Goal: Task Accomplishment & Management: Manage account settings

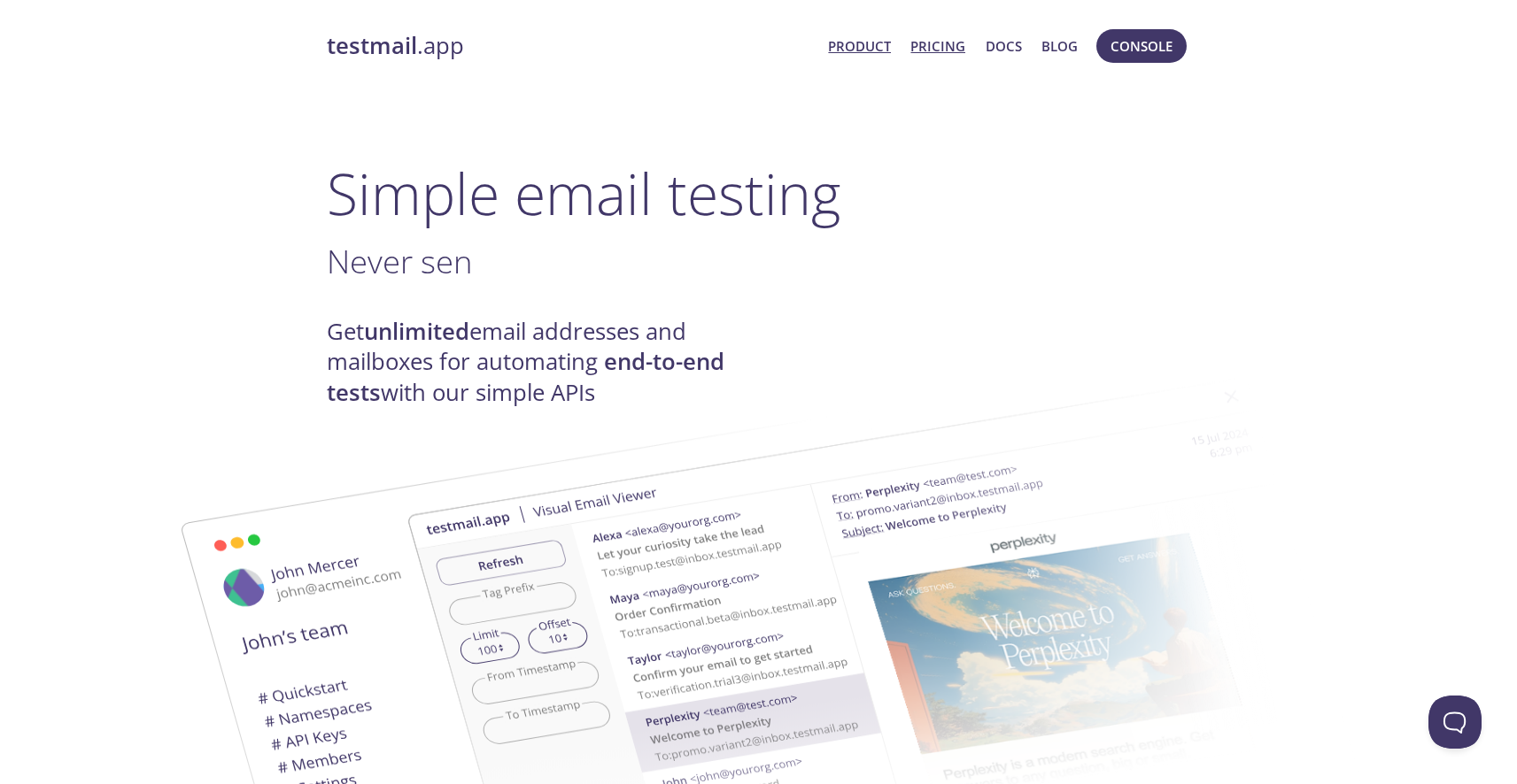
click at [941, 50] on link "Pricing" at bounding box center [938, 46] width 55 height 23
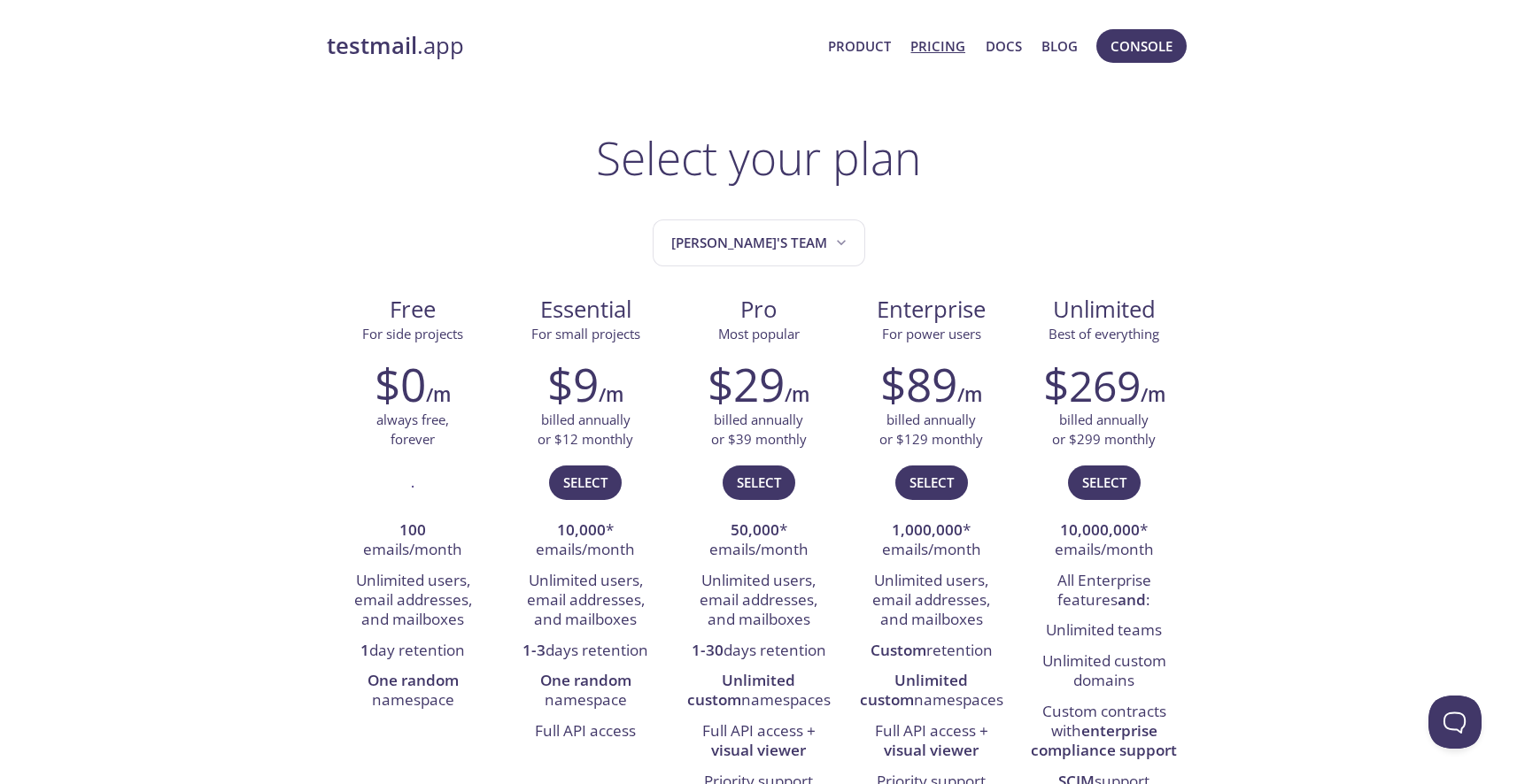
click at [347, 42] on strong "testmail" at bounding box center [371, 45] width 90 height 31
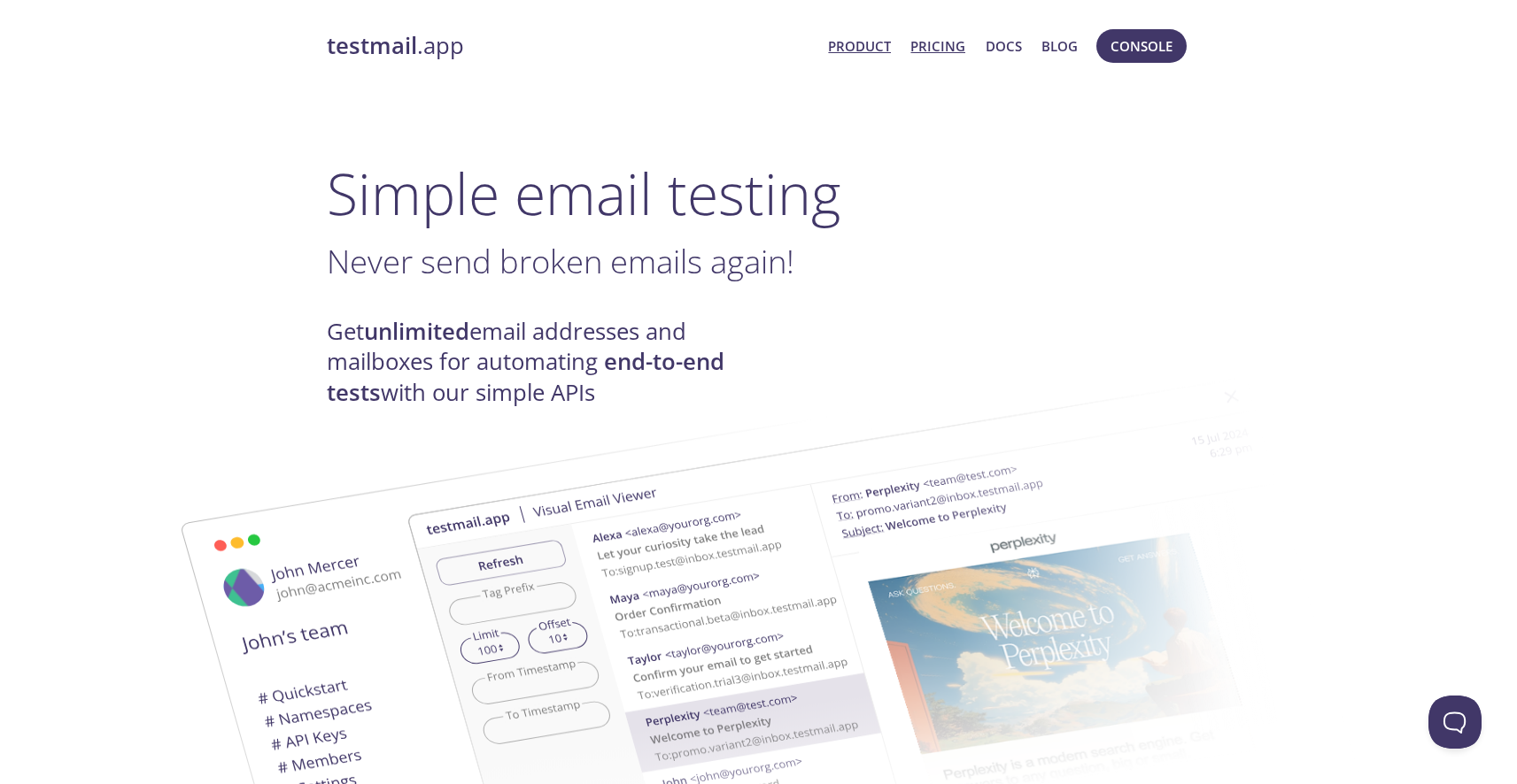
click at [939, 35] on link "Pricing" at bounding box center [938, 46] width 55 height 23
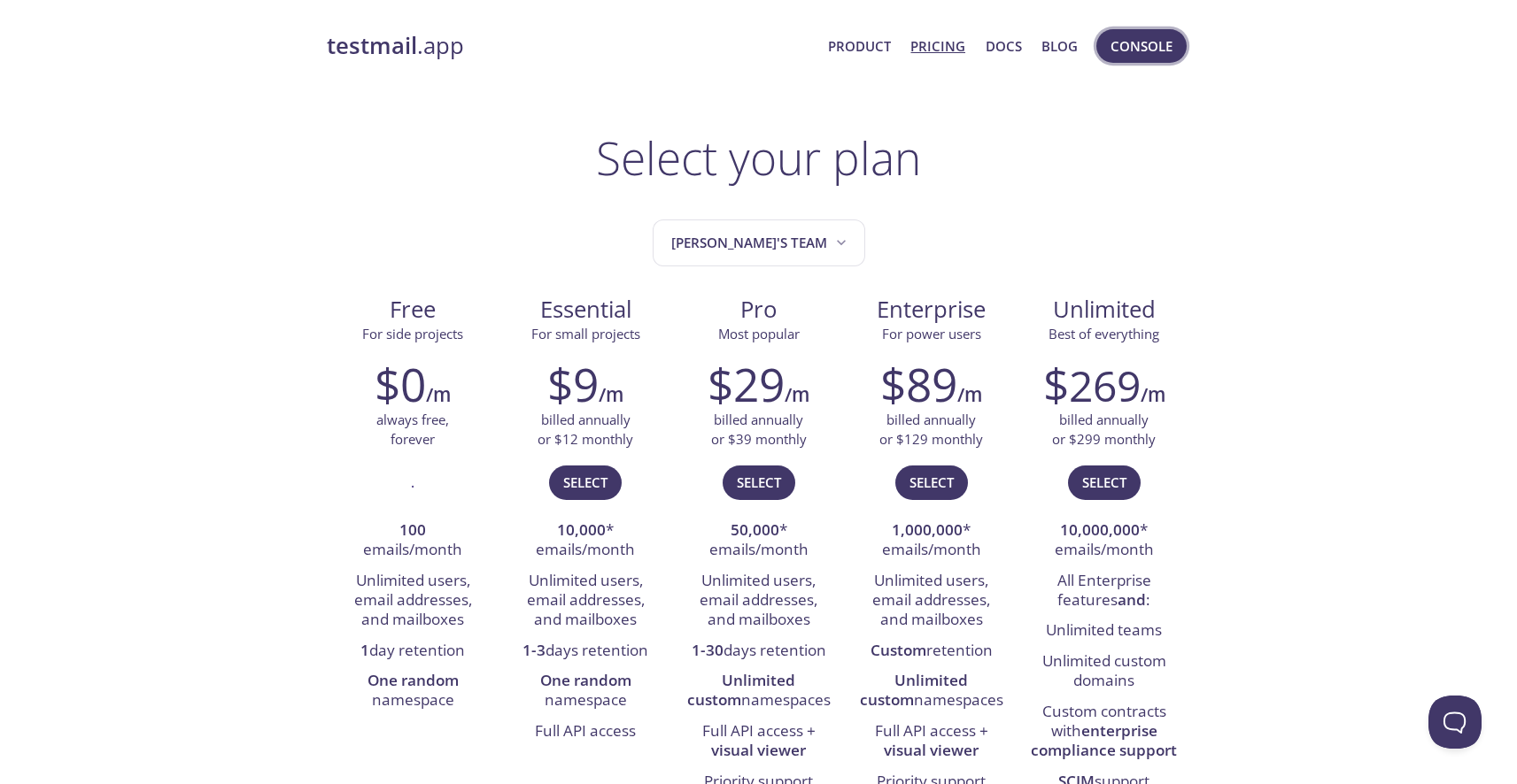
click at [1137, 47] on span "Console" at bounding box center [1142, 46] width 62 height 23
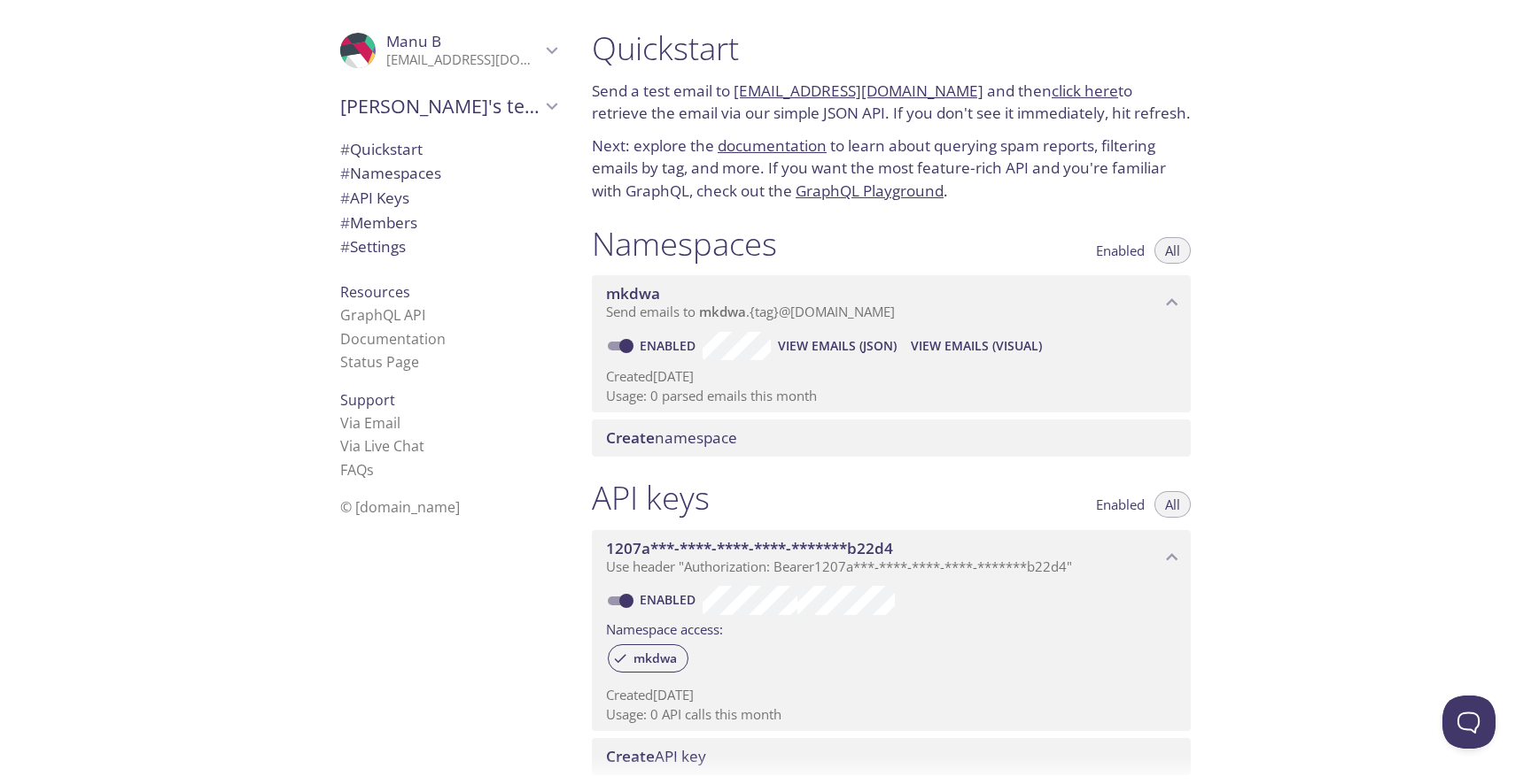
click at [421, 173] on span "# Namespaces" at bounding box center [391, 173] width 101 height 20
click at [885, 345] on span "View Emails (JSON)" at bounding box center [837, 346] width 119 height 21
click at [699, 432] on span "Create namespace" at bounding box center [671, 437] width 132 height 20
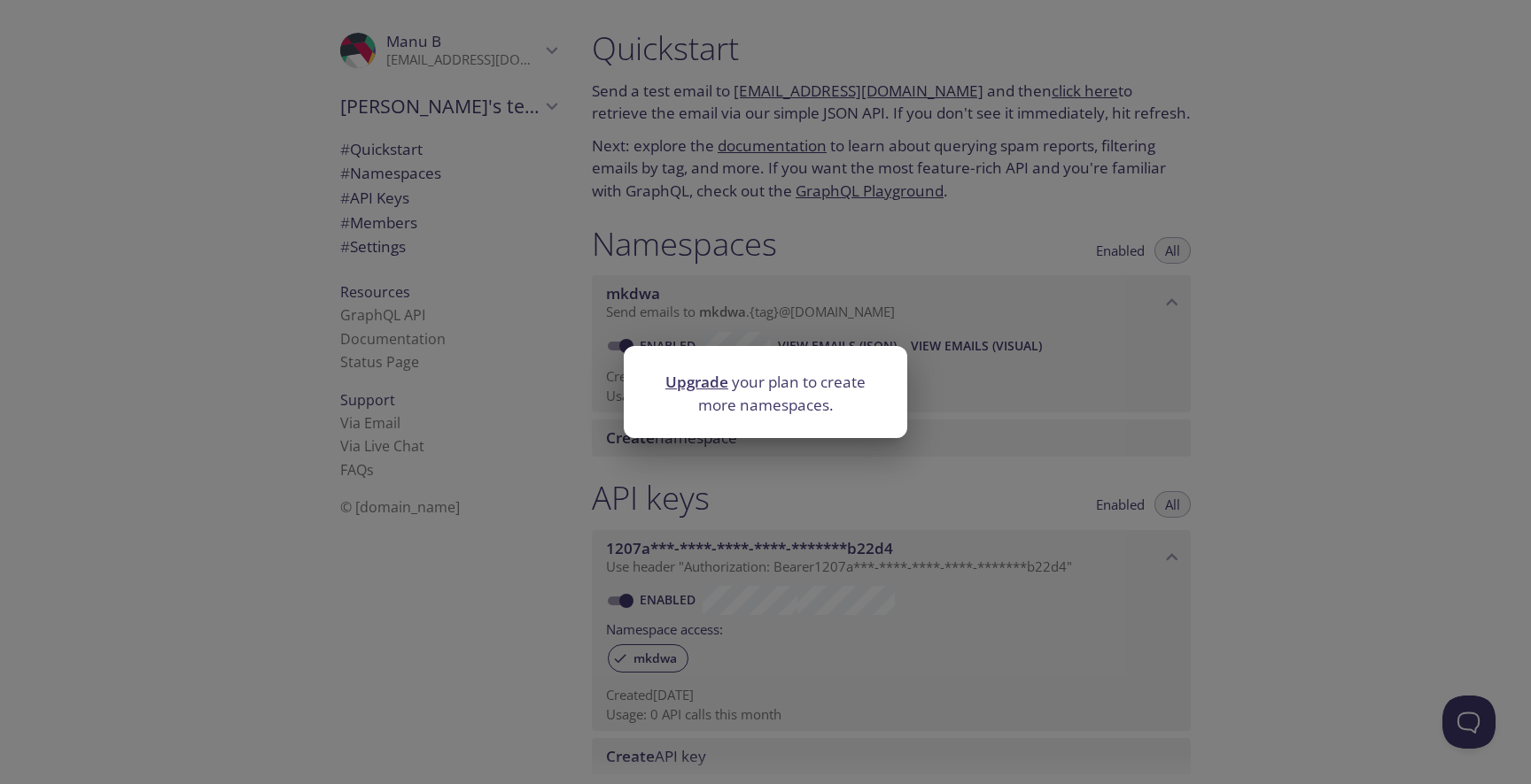
click at [938, 337] on div "Upgrade your plan to create more namespaces." at bounding box center [765, 392] width 1531 height 784
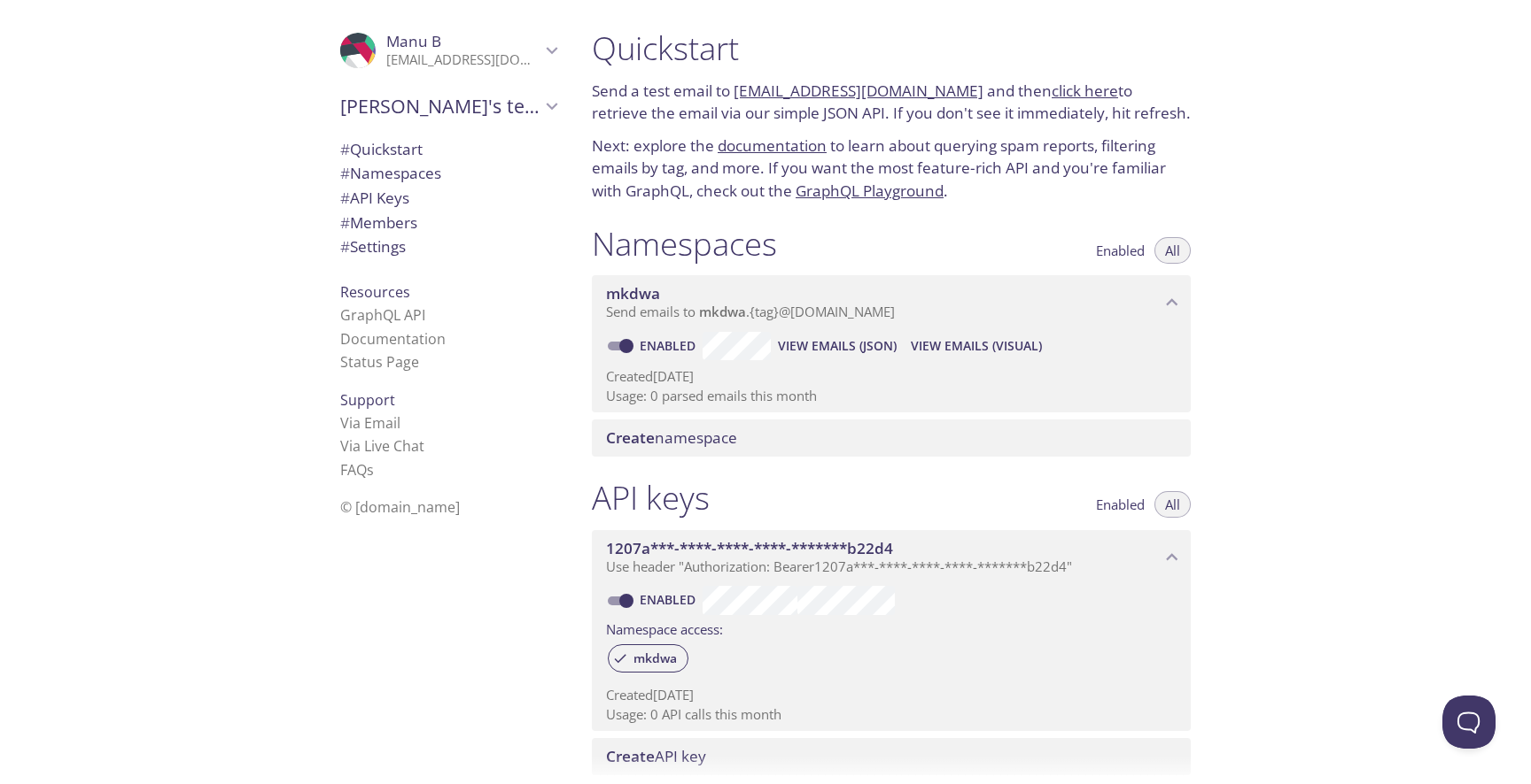
click at [660, 289] on span "mkdwa" at bounding box center [882, 294] width 554 height 19
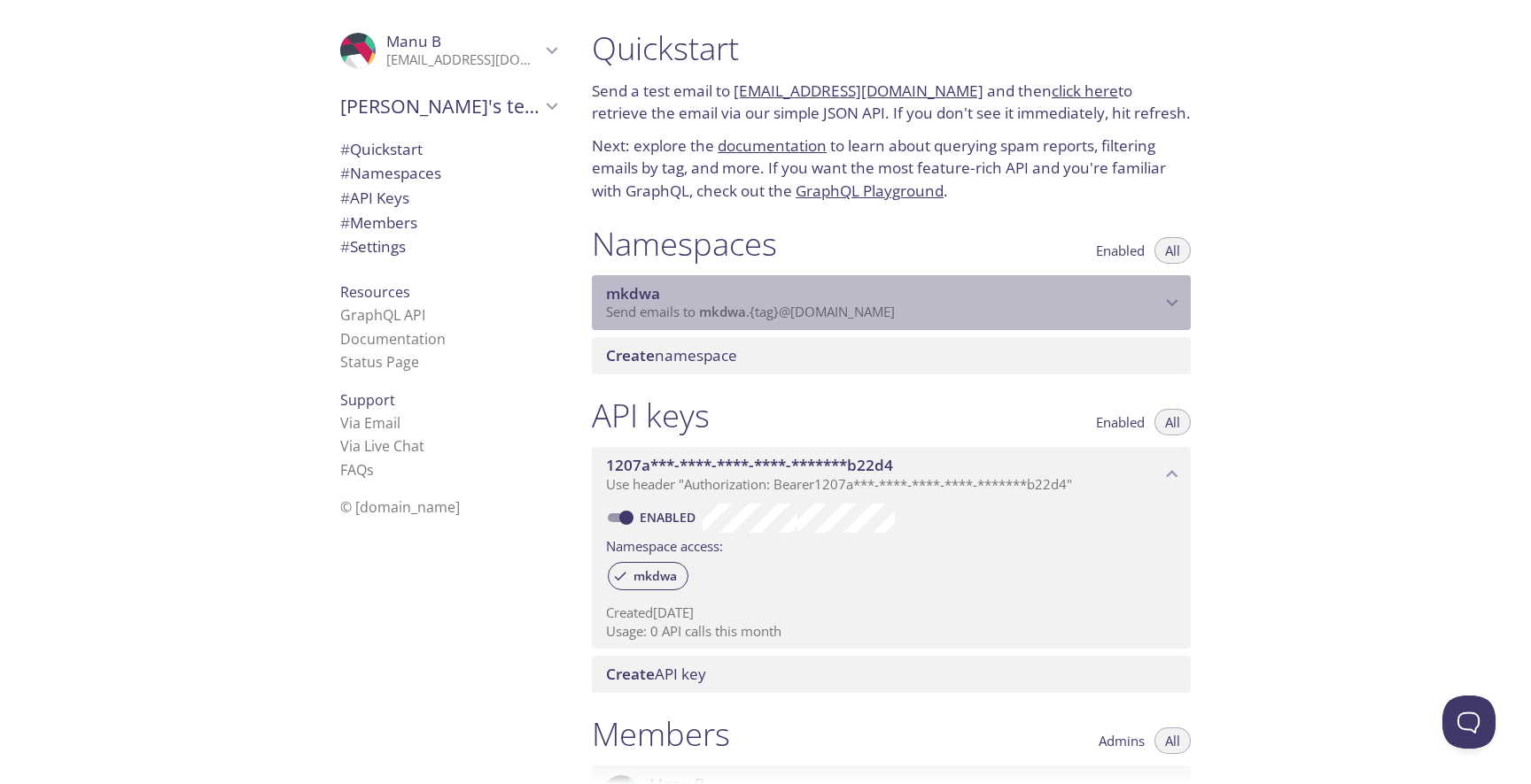
click at [678, 295] on span "mkdwa" at bounding box center [882, 294] width 554 height 19
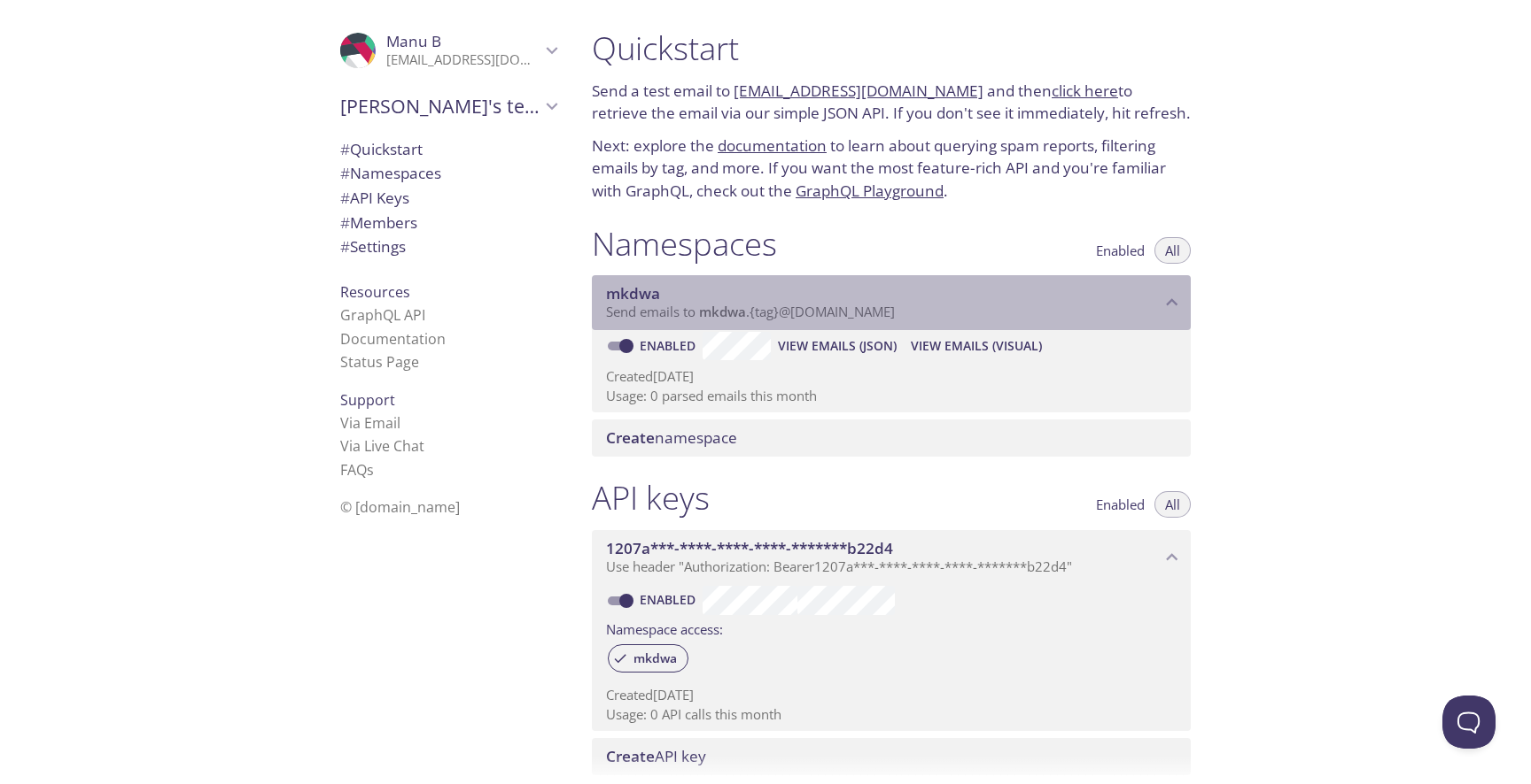
click at [679, 298] on span "mkdwa" at bounding box center [882, 294] width 554 height 19
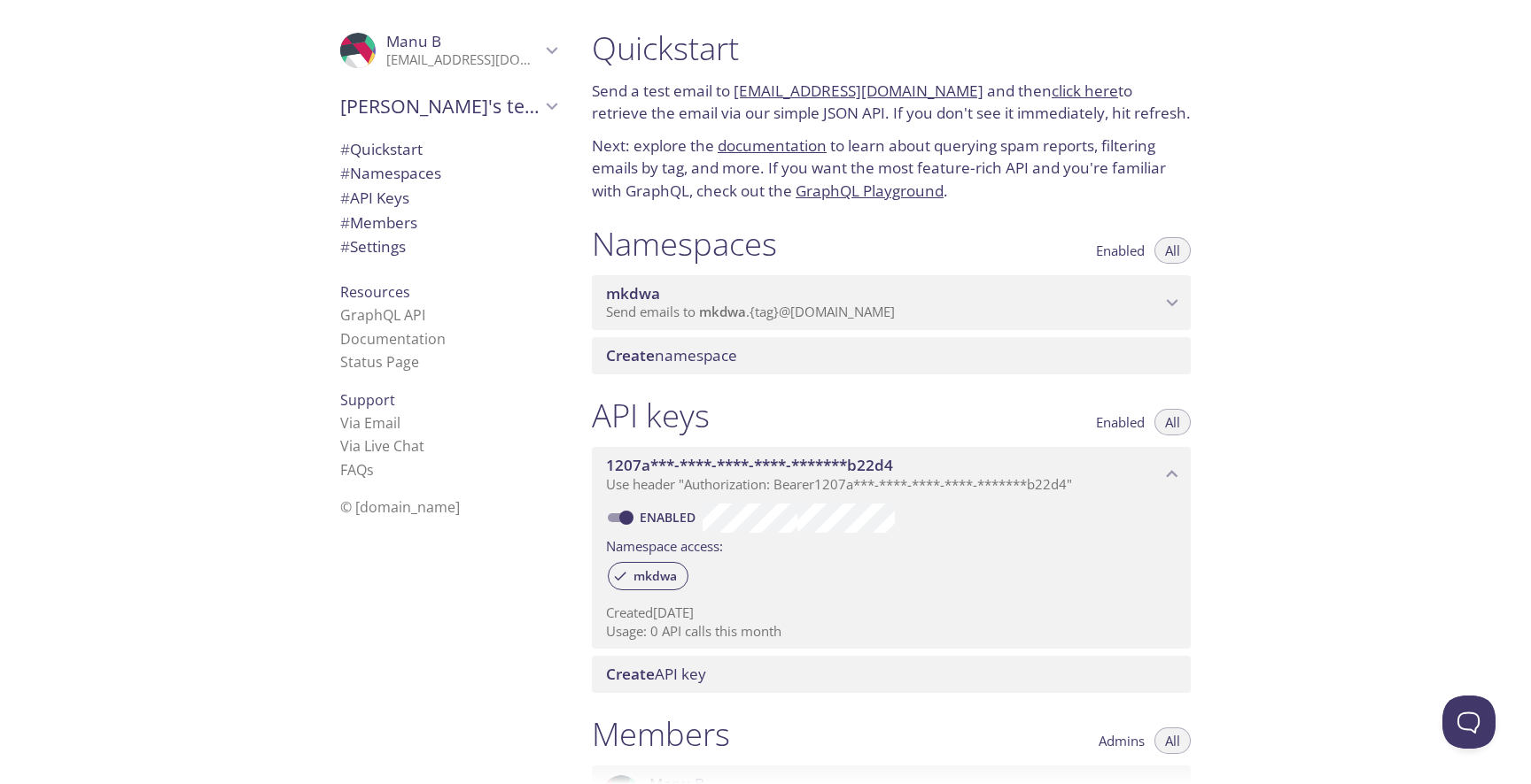
click at [692, 303] on span "mkdwa" at bounding box center [882, 294] width 554 height 19
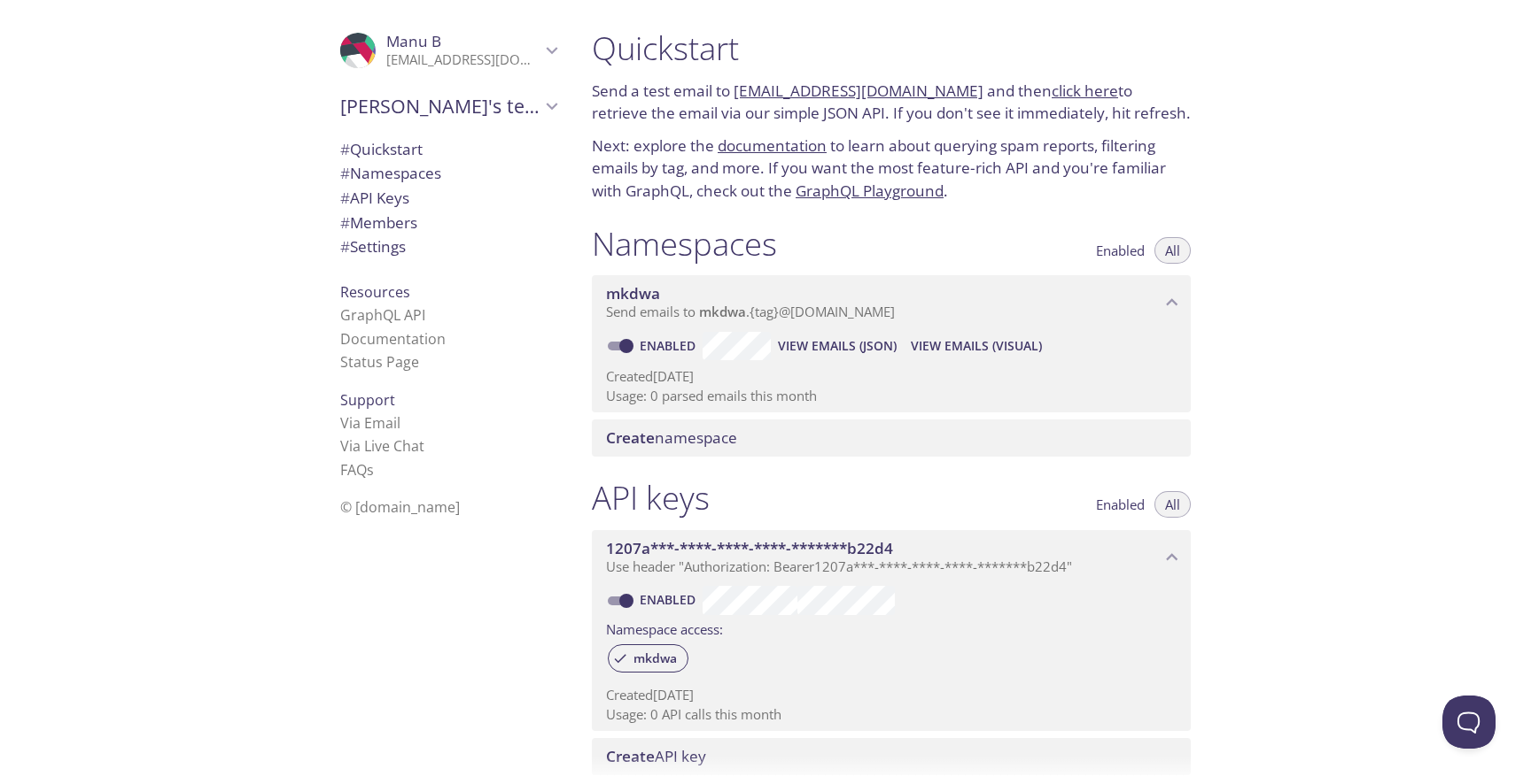
click at [622, 345] on input "Enabled" at bounding box center [627, 346] width 64 height 21
click at [700, 384] on p "Created [DATE]" at bounding box center [891, 376] width 571 height 18
click at [662, 432] on span "Create namespace" at bounding box center [671, 437] width 132 height 20
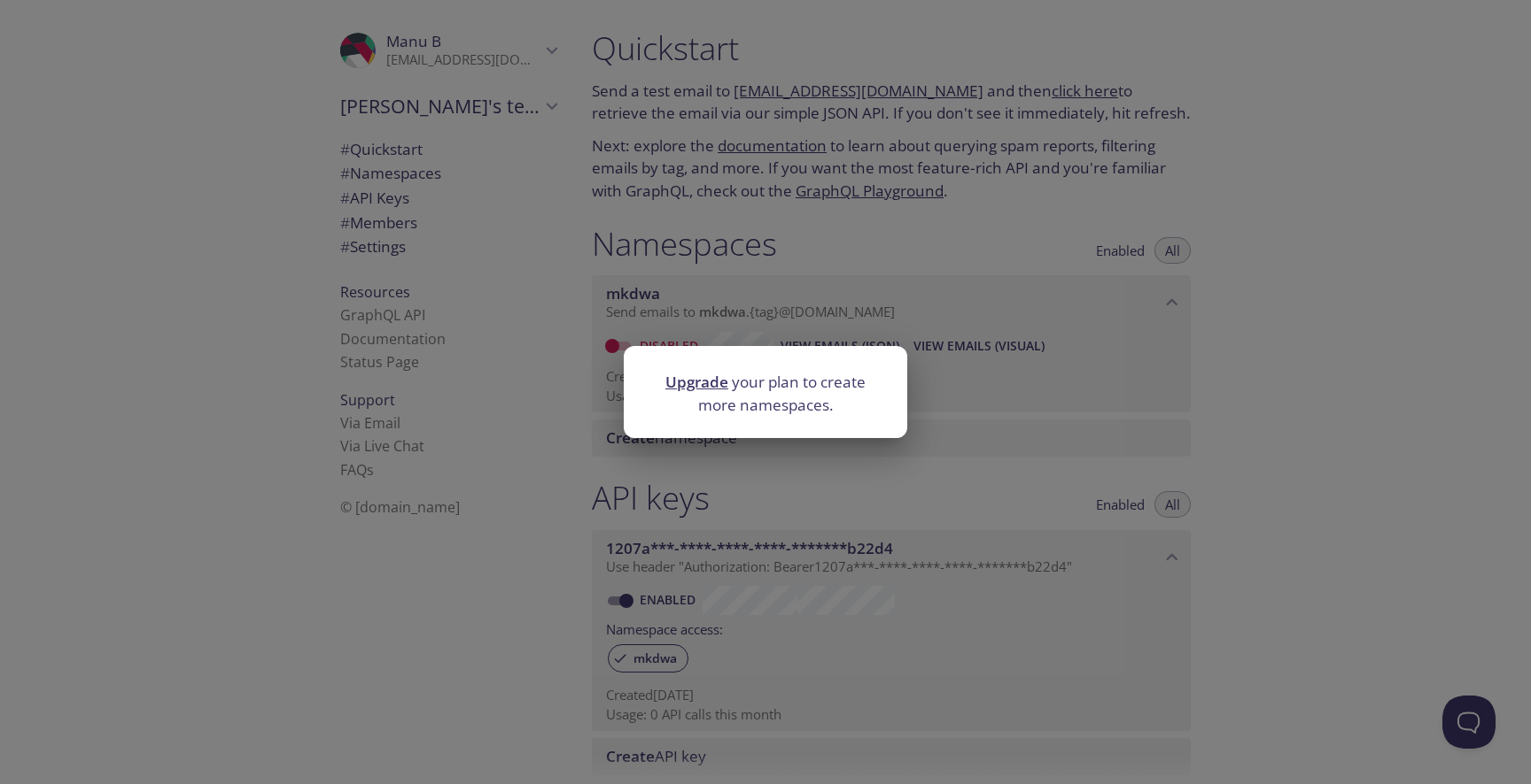
click at [896, 360] on div at bounding box center [765, 359] width 283 height 25
drag, startPoint x: 932, startPoint y: 329, endPoint x: 949, endPoint y: 319, distance: 19.7
click at [932, 329] on div "Upgrade your plan to create more namespaces." at bounding box center [765, 392] width 1531 height 784
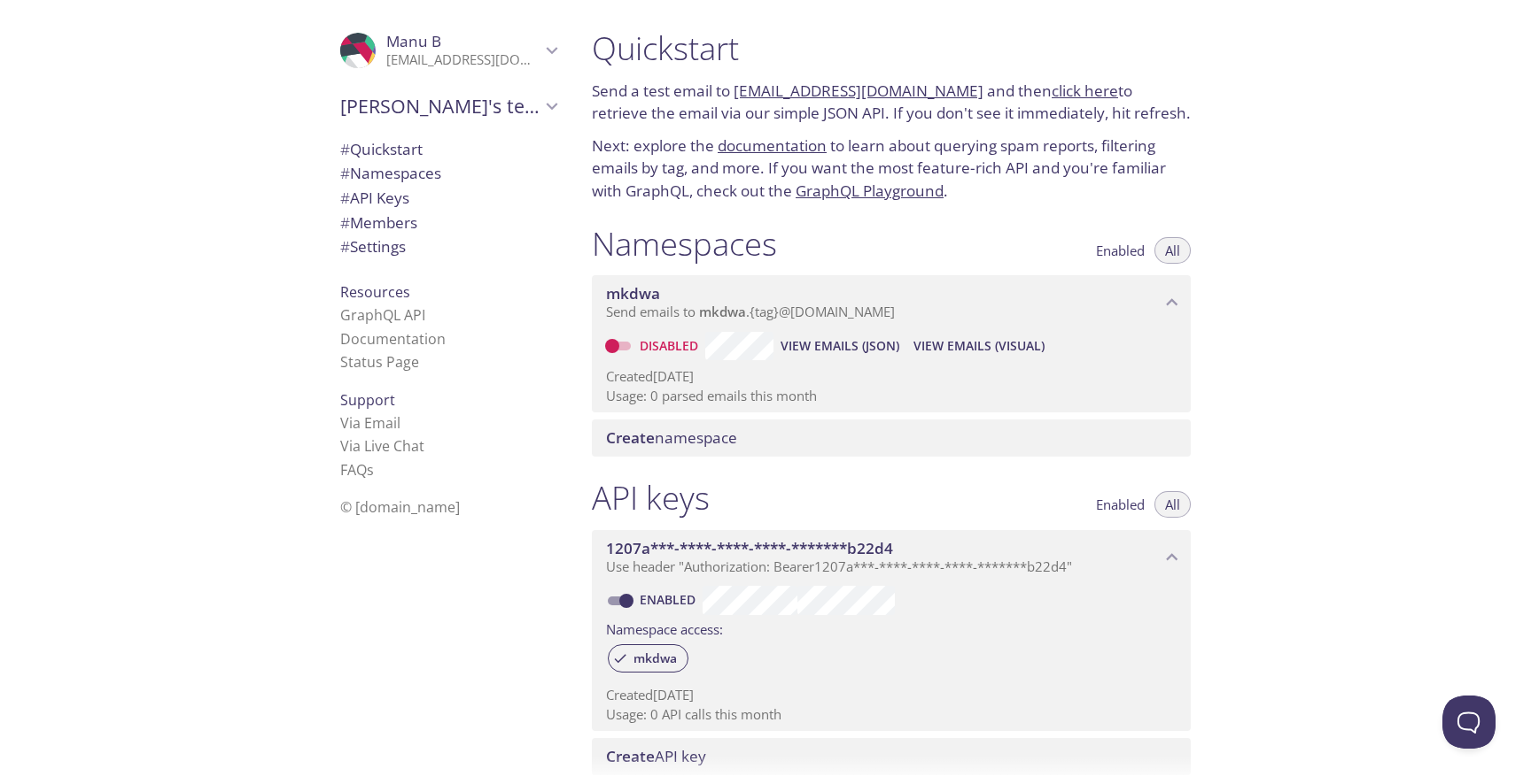
click at [900, 93] on link "[EMAIL_ADDRESS][DOMAIN_NAME]" at bounding box center [858, 90] width 250 height 20
click at [373, 237] on span "# Settings" at bounding box center [373, 247] width 66 height 20
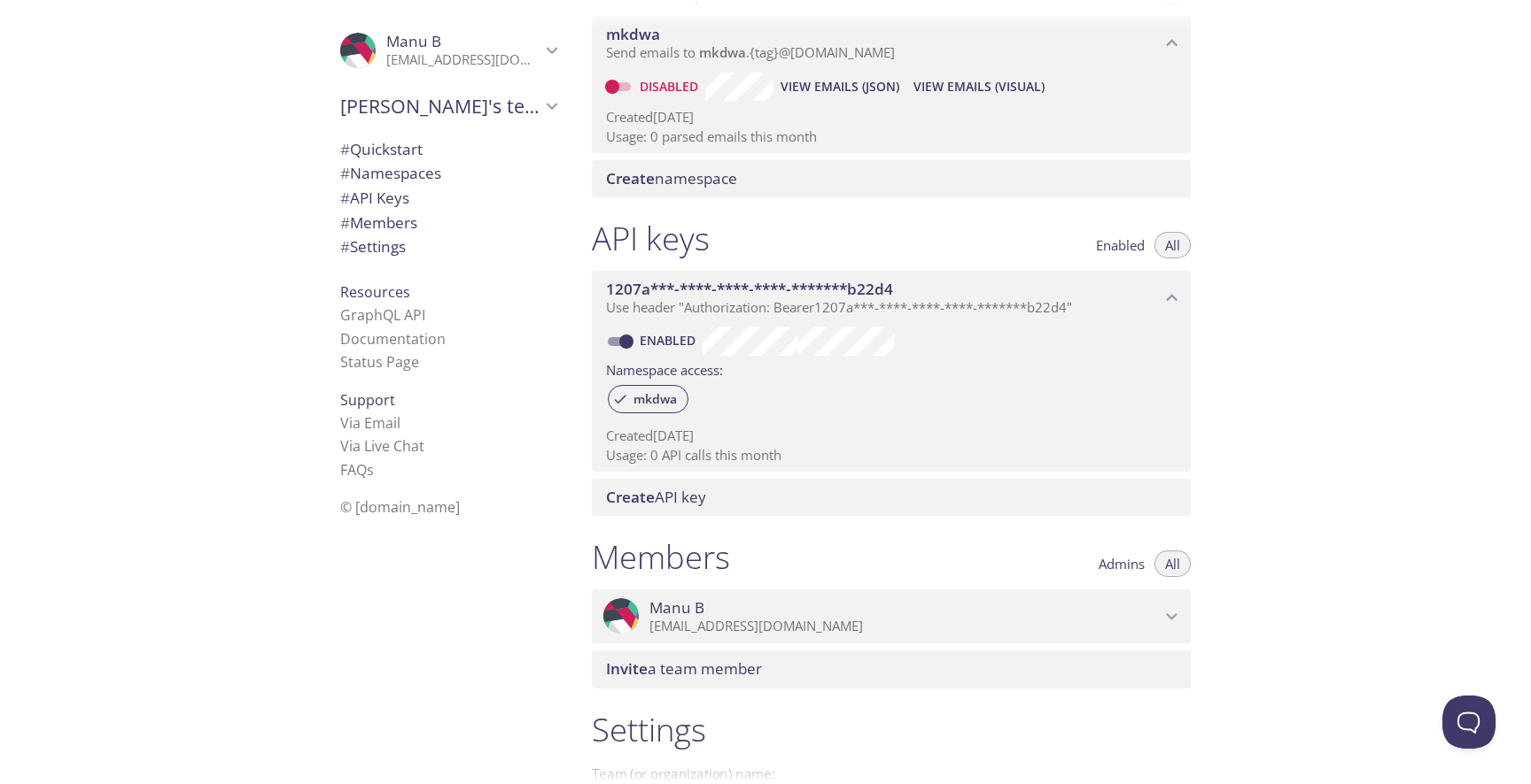
scroll to position [77, 0]
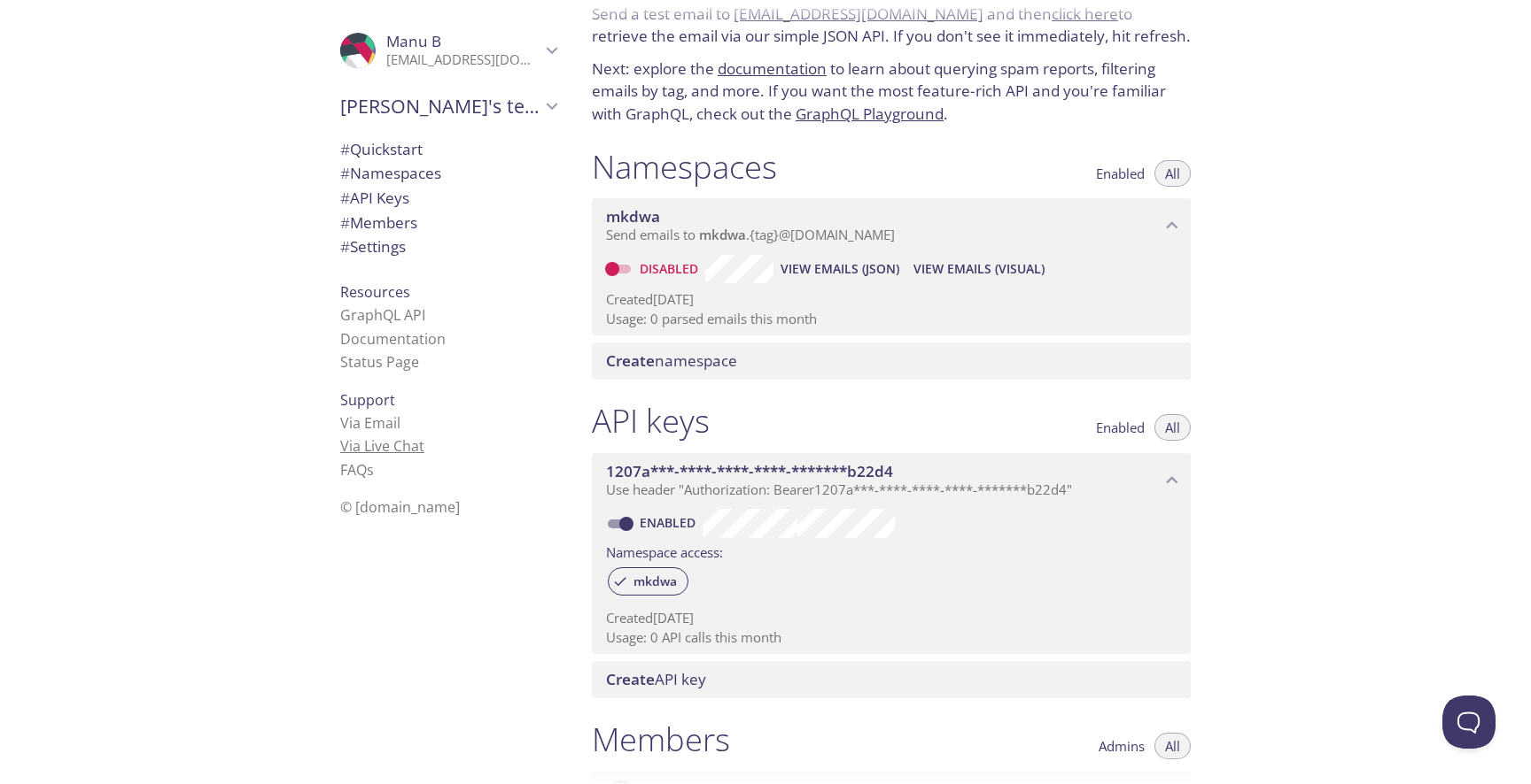
click at [385, 448] on link "Via Live Chat" at bounding box center [382, 447] width 84 height 19
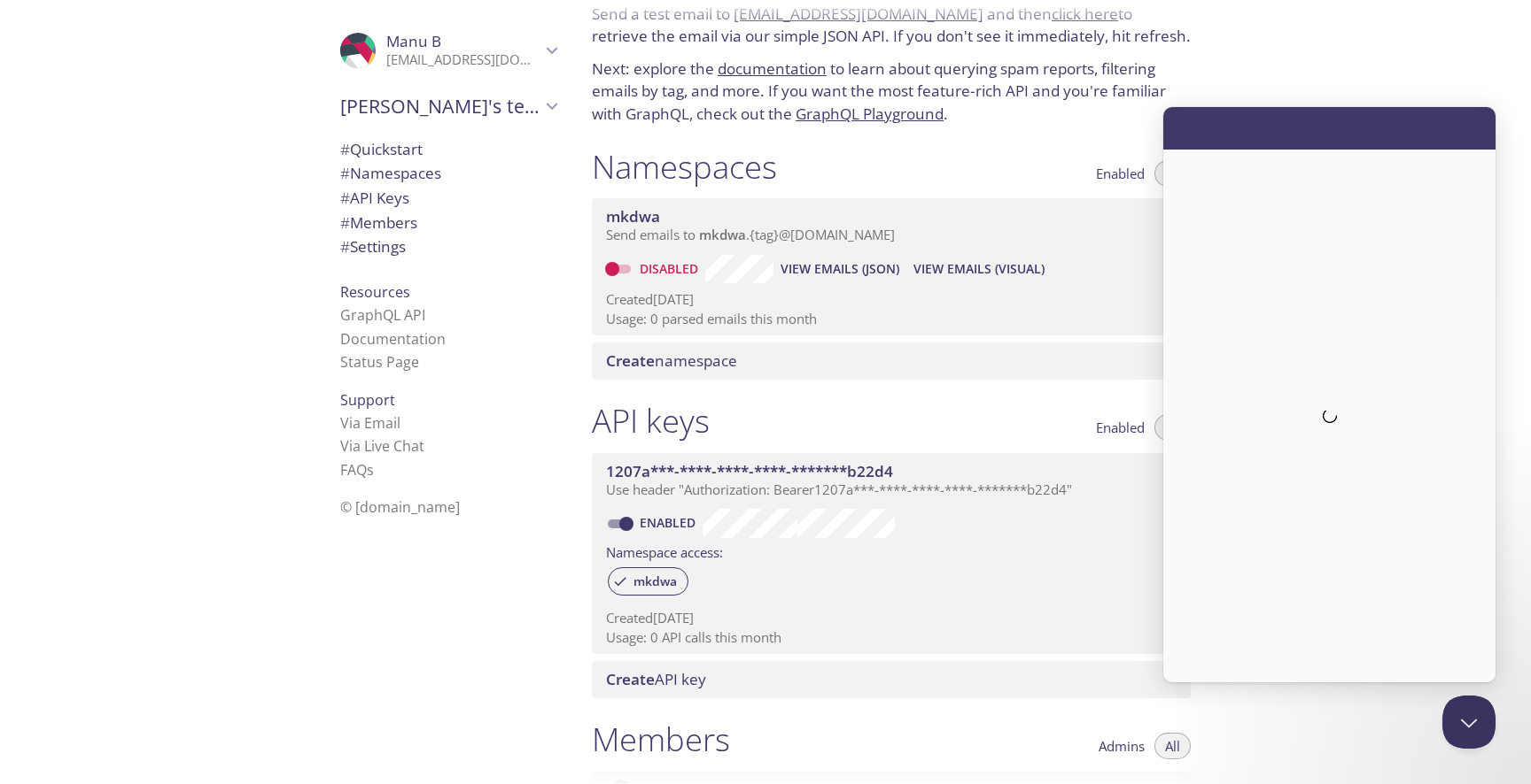
scroll to position [0, 0]
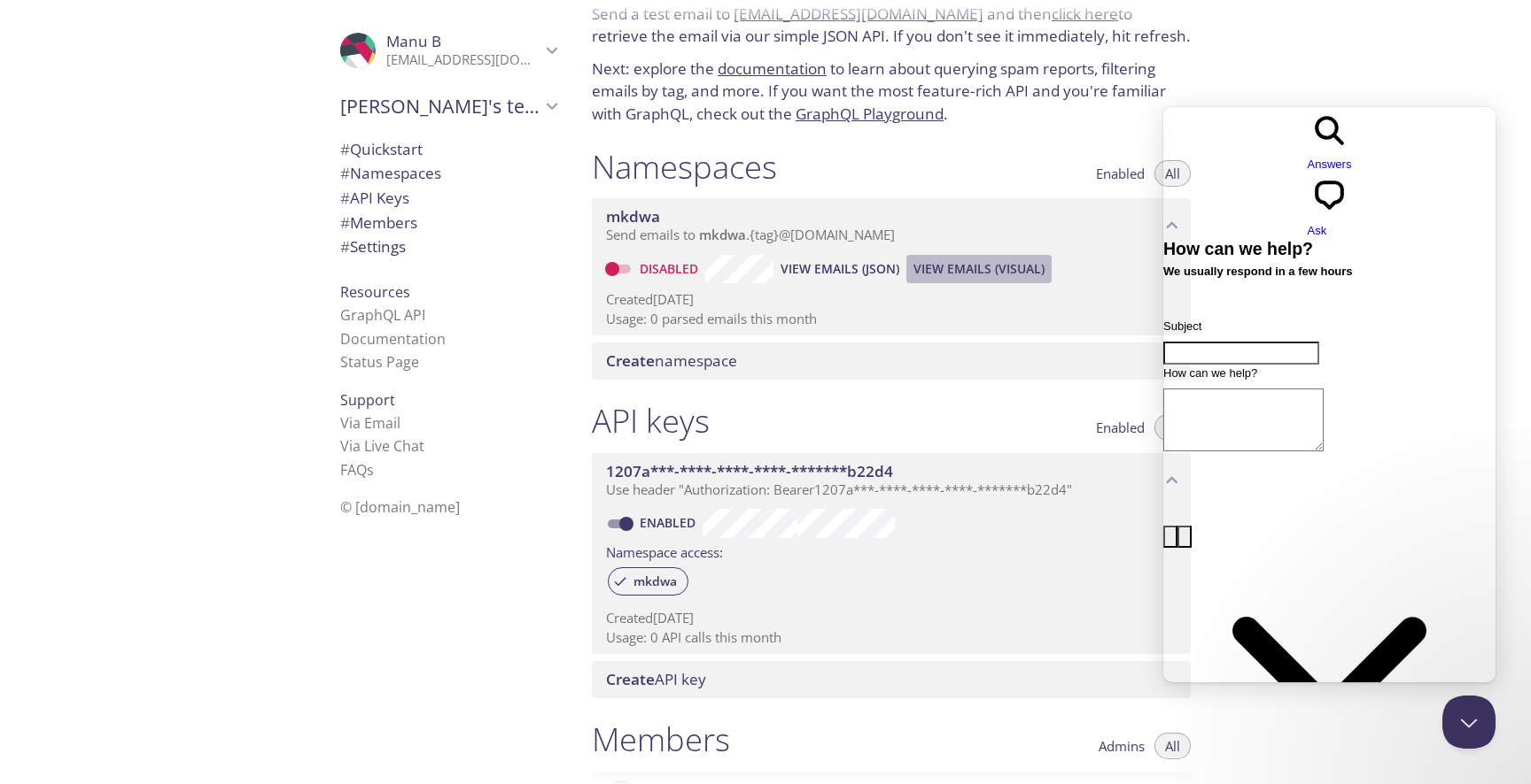
click at [984, 277] on span "View Emails (Visual)" at bounding box center [979, 269] width 132 height 21
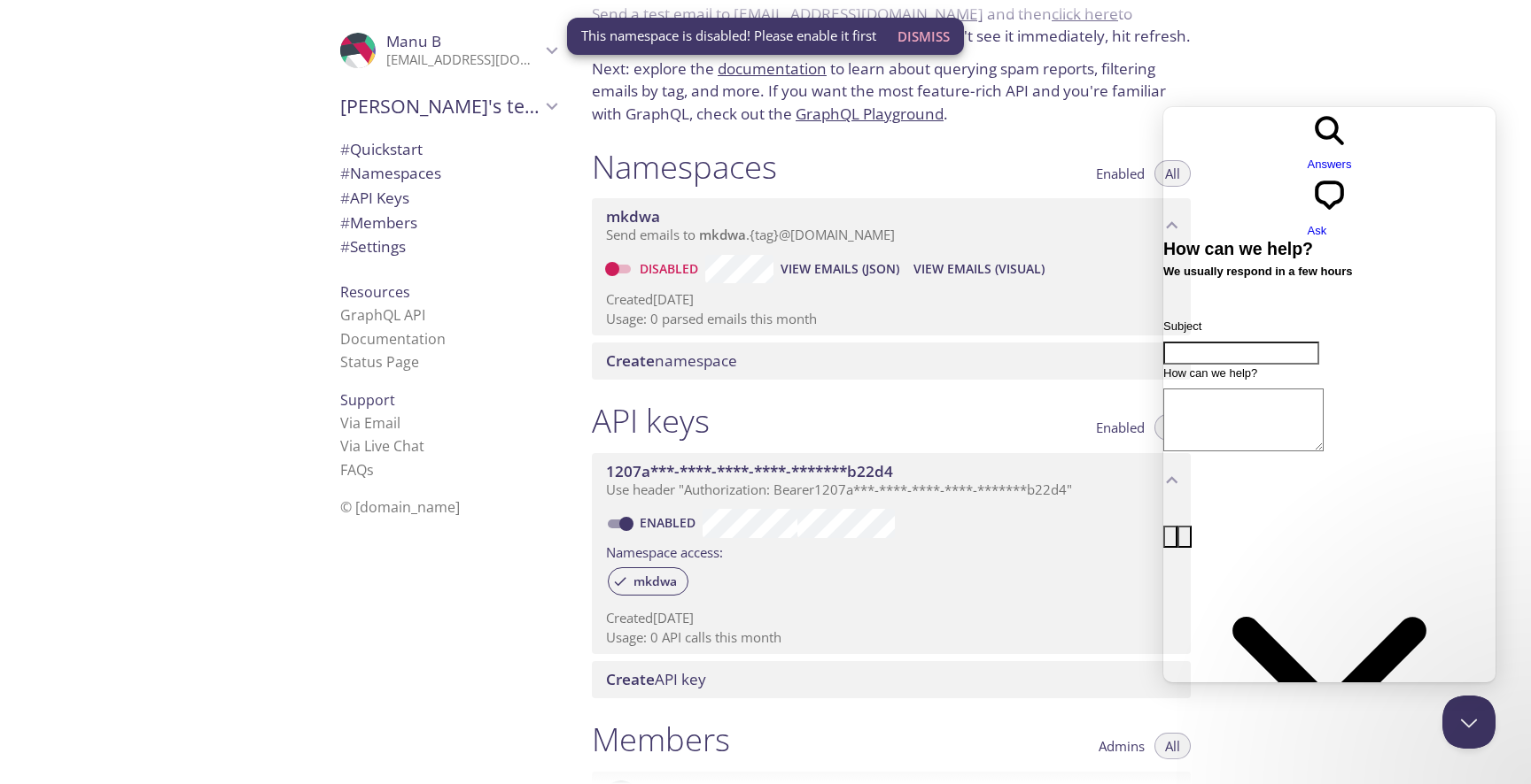
click at [624, 261] on input "Disabled" at bounding box center [612, 269] width 64 height 21
checkbox input "true"
click at [993, 273] on span "View Emails (Visual)" at bounding box center [977, 269] width 132 height 21
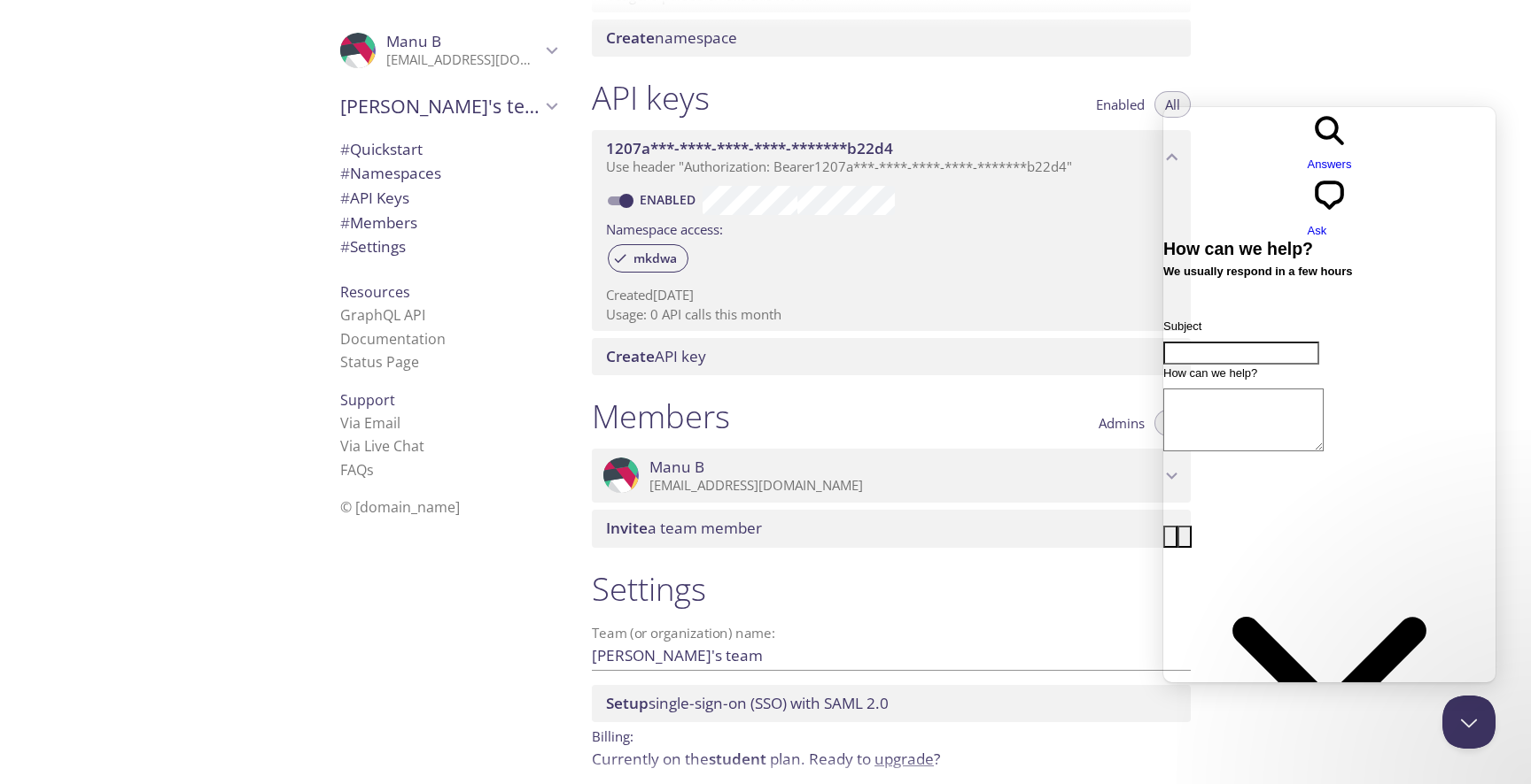
scroll to position [475, 0]
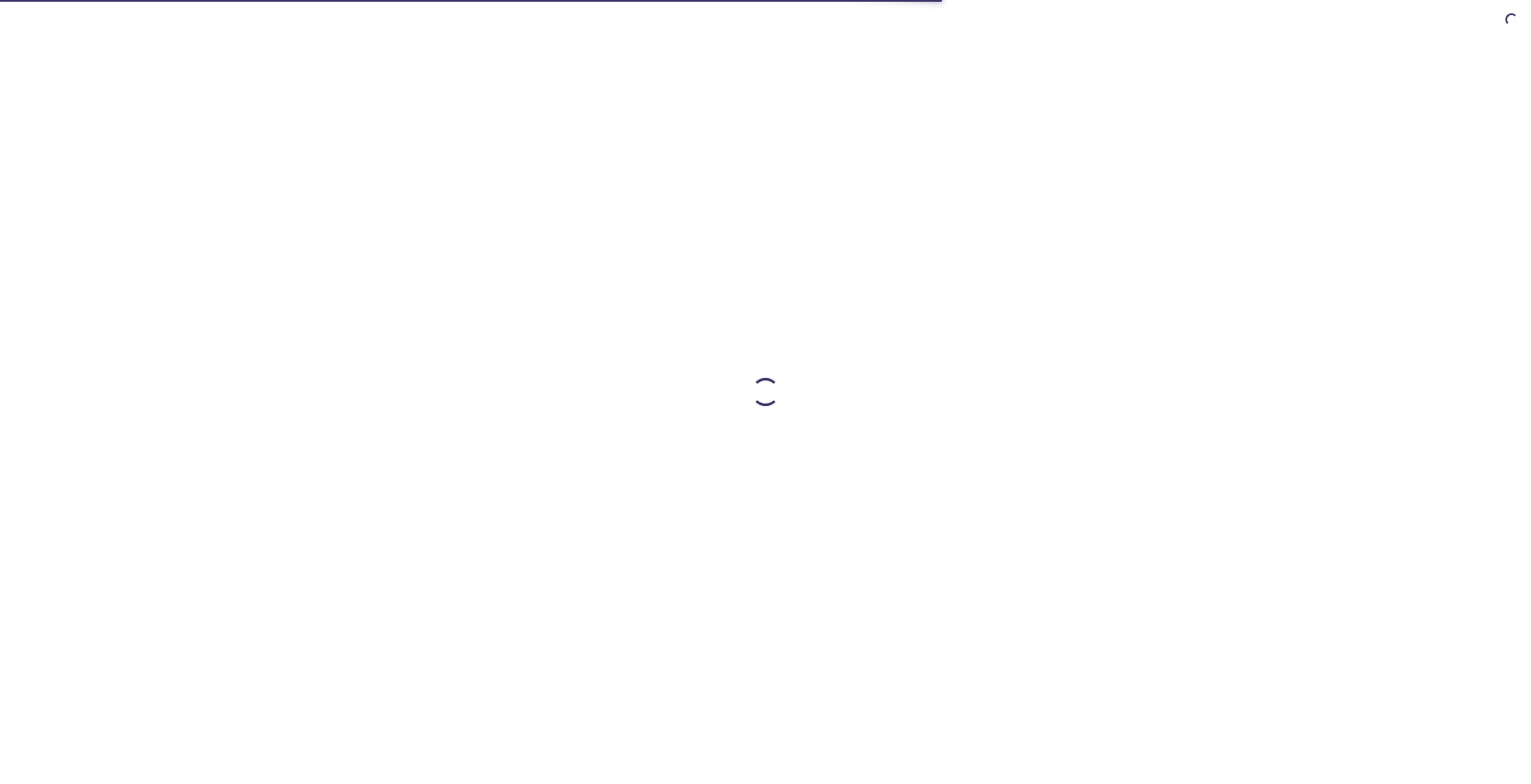
click at [423, 5] on div at bounding box center [765, 14] width 1531 height 28
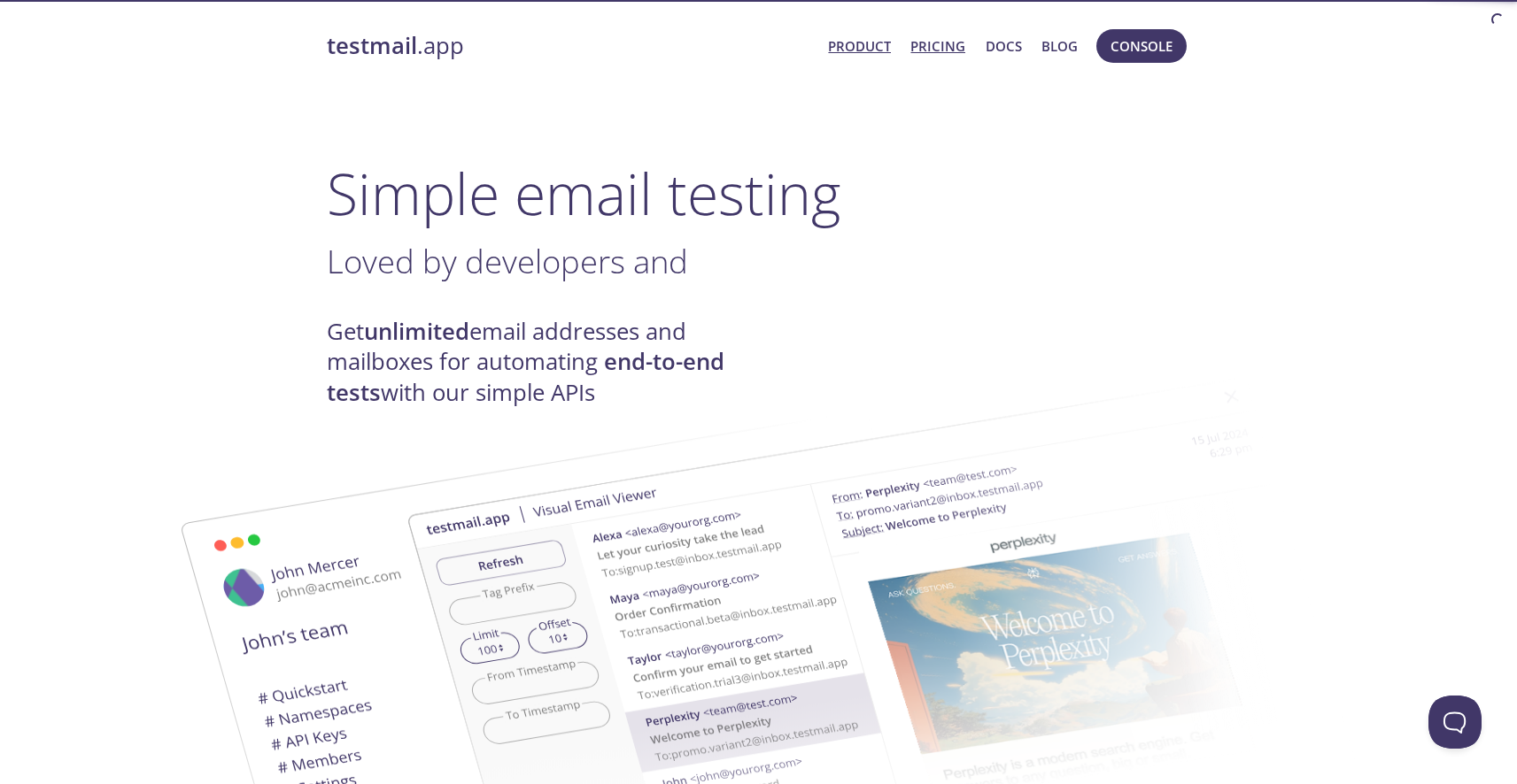
click at [936, 38] on link "Pricing" at bounding box center [938, 46] width 55 height 23
